Goal: Navigation & Orientation: Find specific page/section

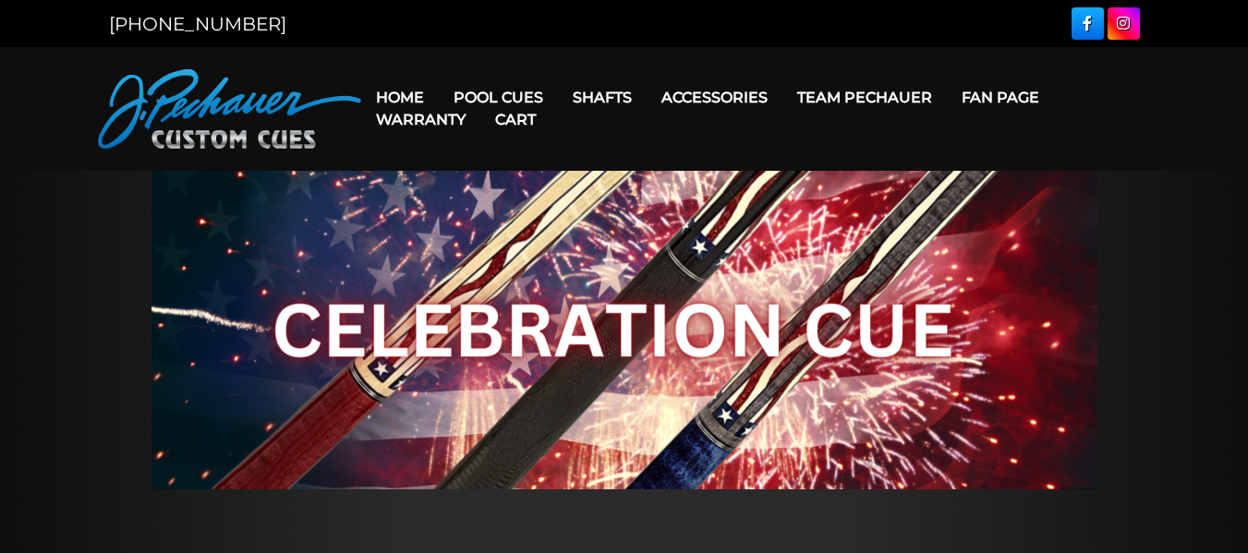
click at [264, 112] on img at bounding box center [229, 108] width 263 height 79
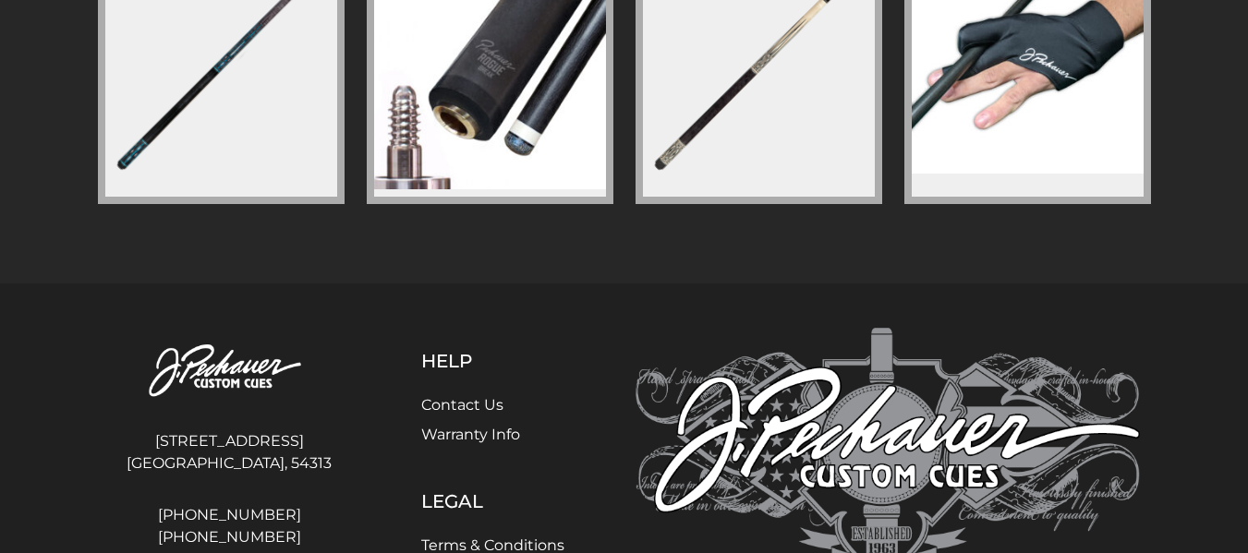
scroll to position [2925, 0]
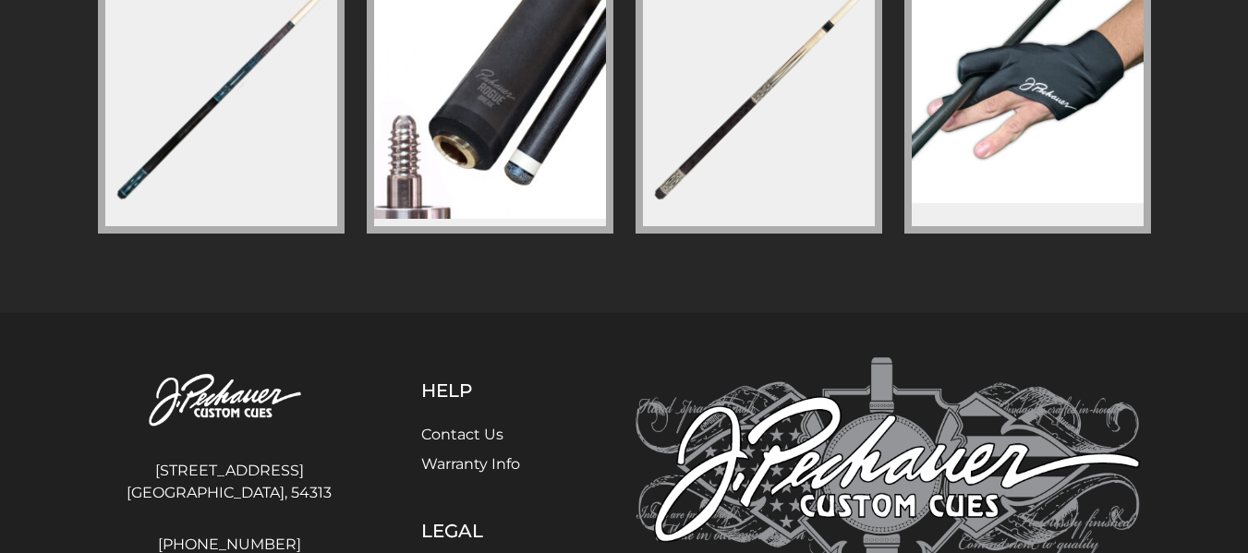
click at [205, 89] on img at bounding box center [221, 95] width 239 height 239
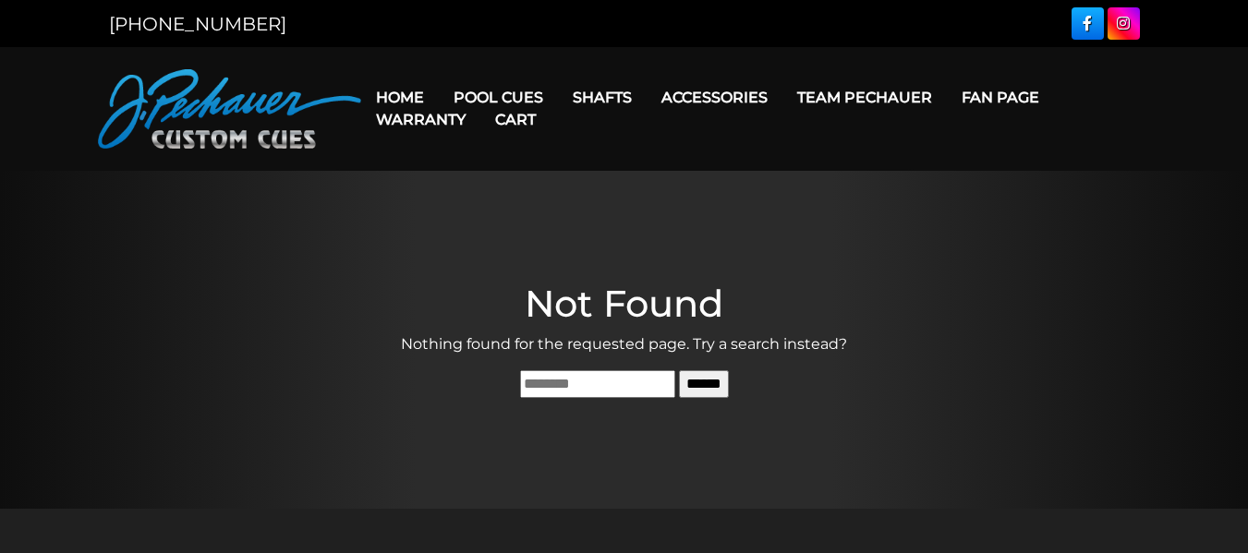
click at [208, 126] on img at bounding box center [229, 108] width 263 height 79
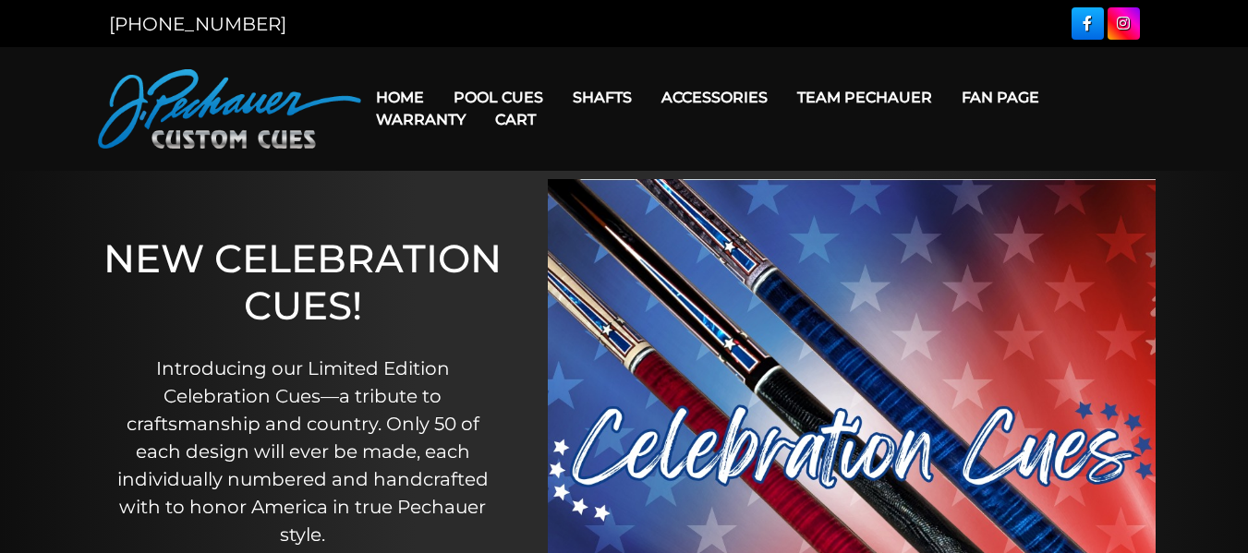
click at [595, 67] on header "MENU Home Pool Cues Celebration Cue JP Series (T) – NEW Pro Series (R) – NEW Ch…" at bounding box center [624, 109] width 1248 height 124
